Goal: Find specific page/section: Find specific page/section

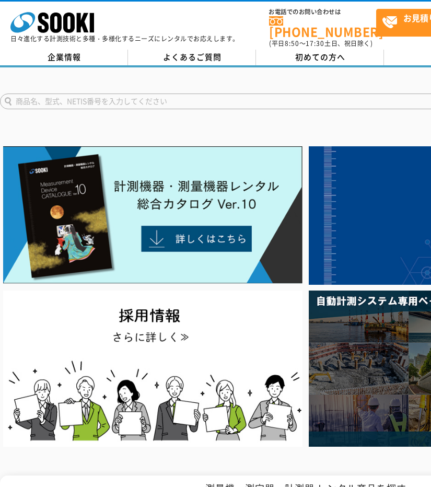
click at [119, 97] on input "text" at bounding box center [238, 102] width 477 height 16
type input "N値"
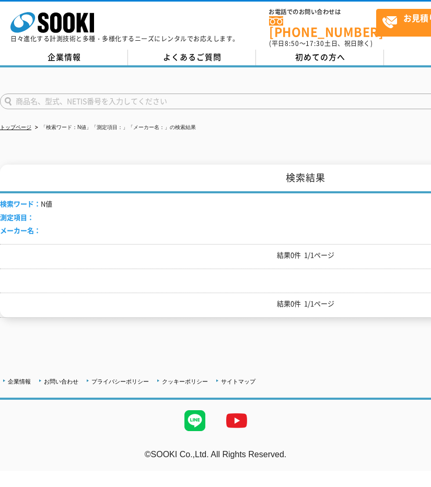
click at [88, 97] on input "text" at bounding box center [238, 102] width 477 height 16
type input "スウェーデン"
